Goal: Book appointment/travel/reservation

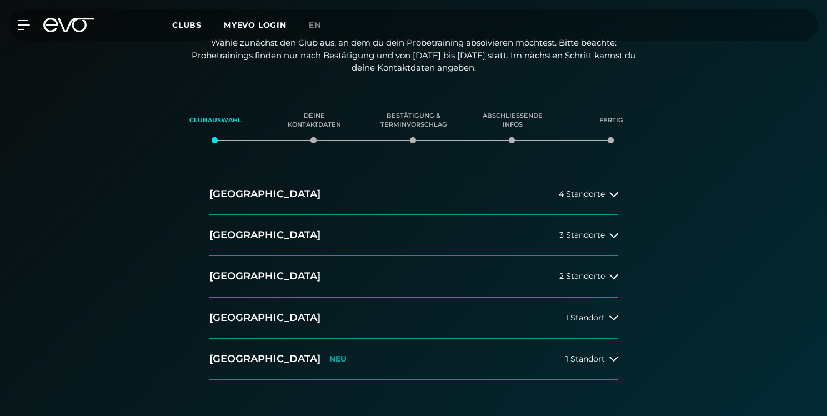
scroll to position [154, 0]
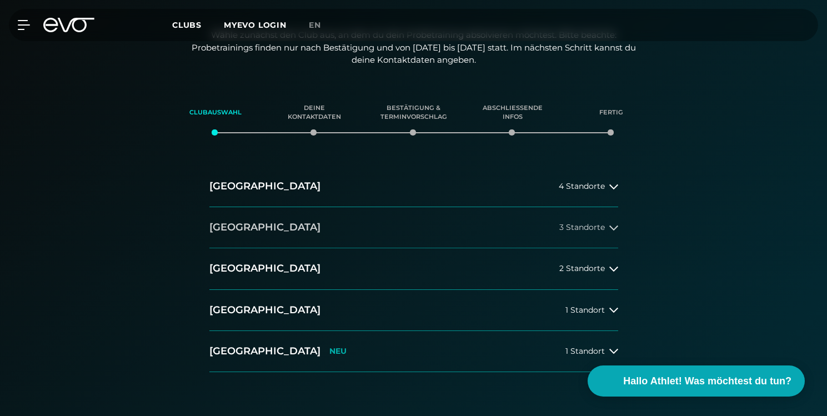
click at [332, 242] on button "[GEOGRAPHIC_DATA] 3 Standorte" at bounding box center [413, 227] width 409 height 41
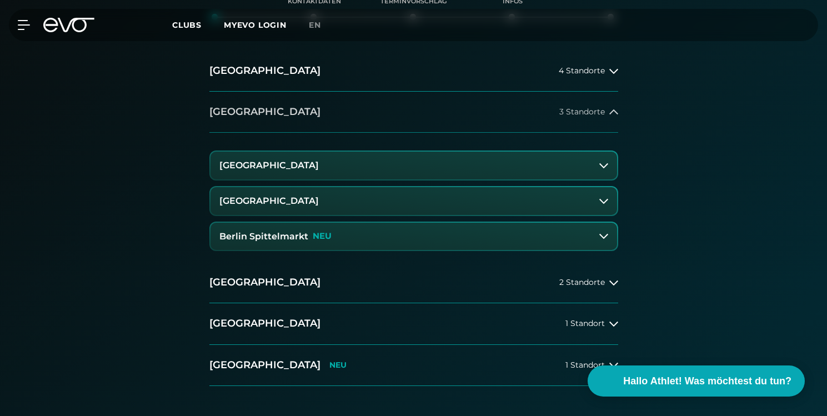
scroll to position [273, 0]
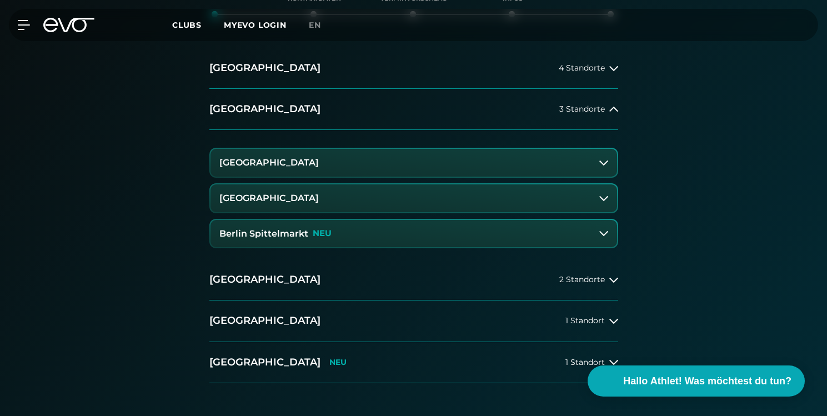
click at [439, 195] on button "[GEOGRAPHIC_DATA]" at bounding box center [413, 198] width 406 height 28
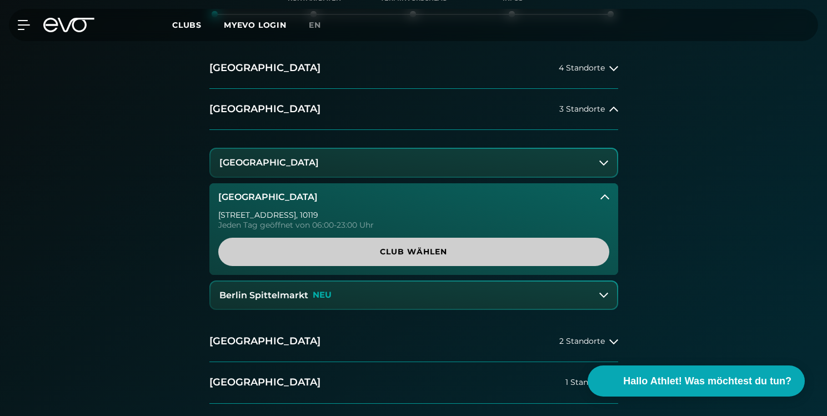
click at [443, 242] on span "Club wählen" at bounding box center [413, 252] width 391 height 28
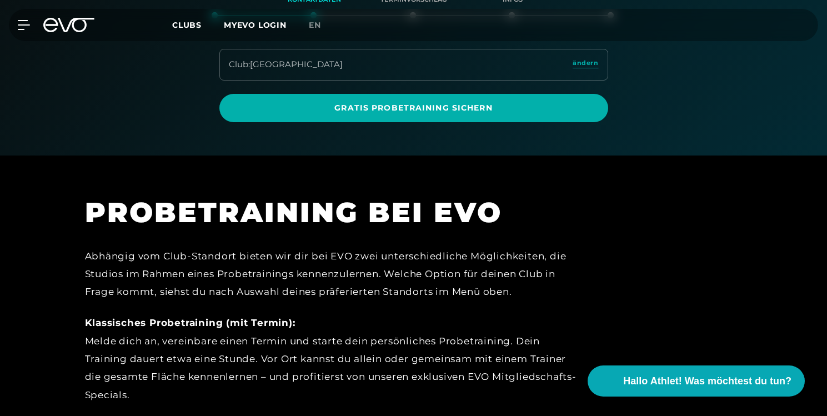
scroll to position [249, 0]
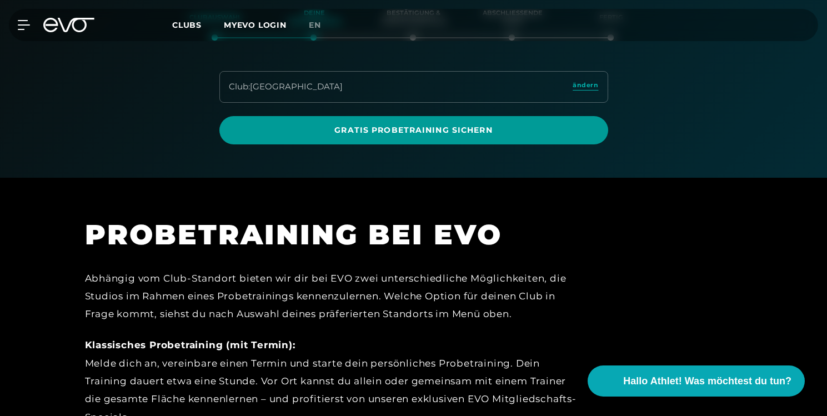
click at [365, 134] on span "Gratis Probetraining sichern" at bounding box center [413, 130] width 335 height 12
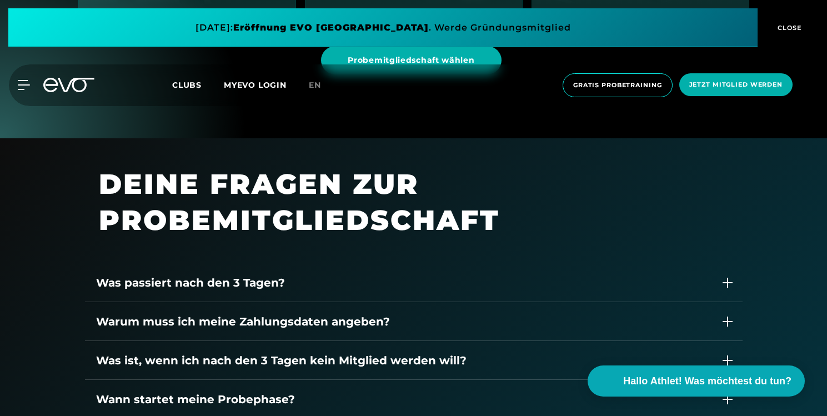
scroll to position [1346, 0]
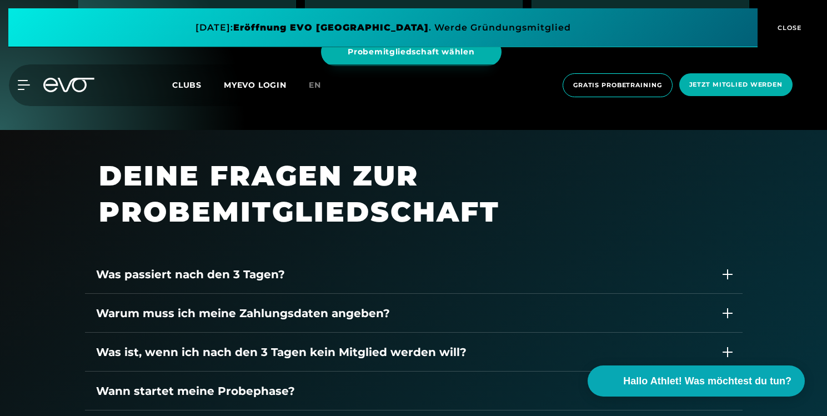
click at [366, 275] on div "Was passiert nach den 3 Tagen?" at bounding box center [403, 274] width 614 height 17
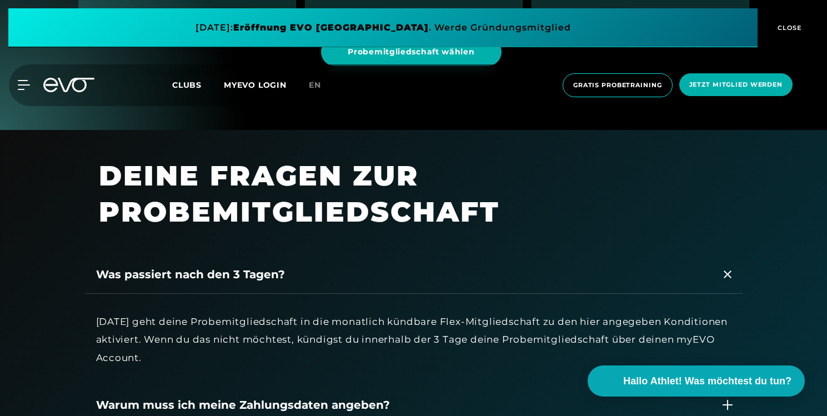
click at [366, 275] on div "Was passiert nach den 3 Tagen?" at bounding box center [403, 274] width 614 height 17
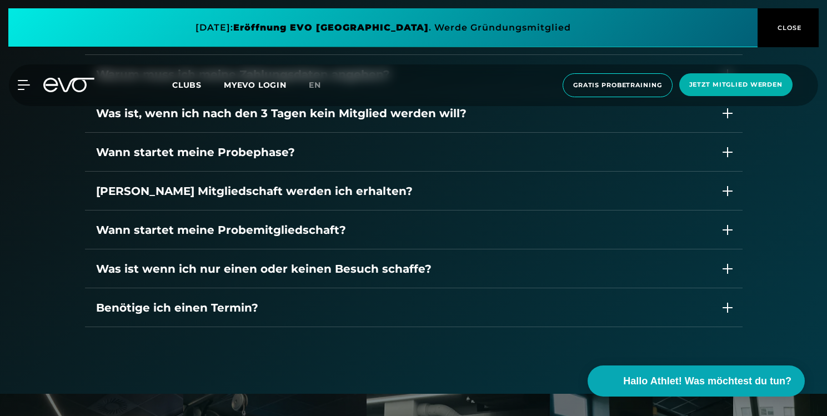
scroll to position [1594, 0]
